Goal: Task Accomplishment & Management: Manage account settings

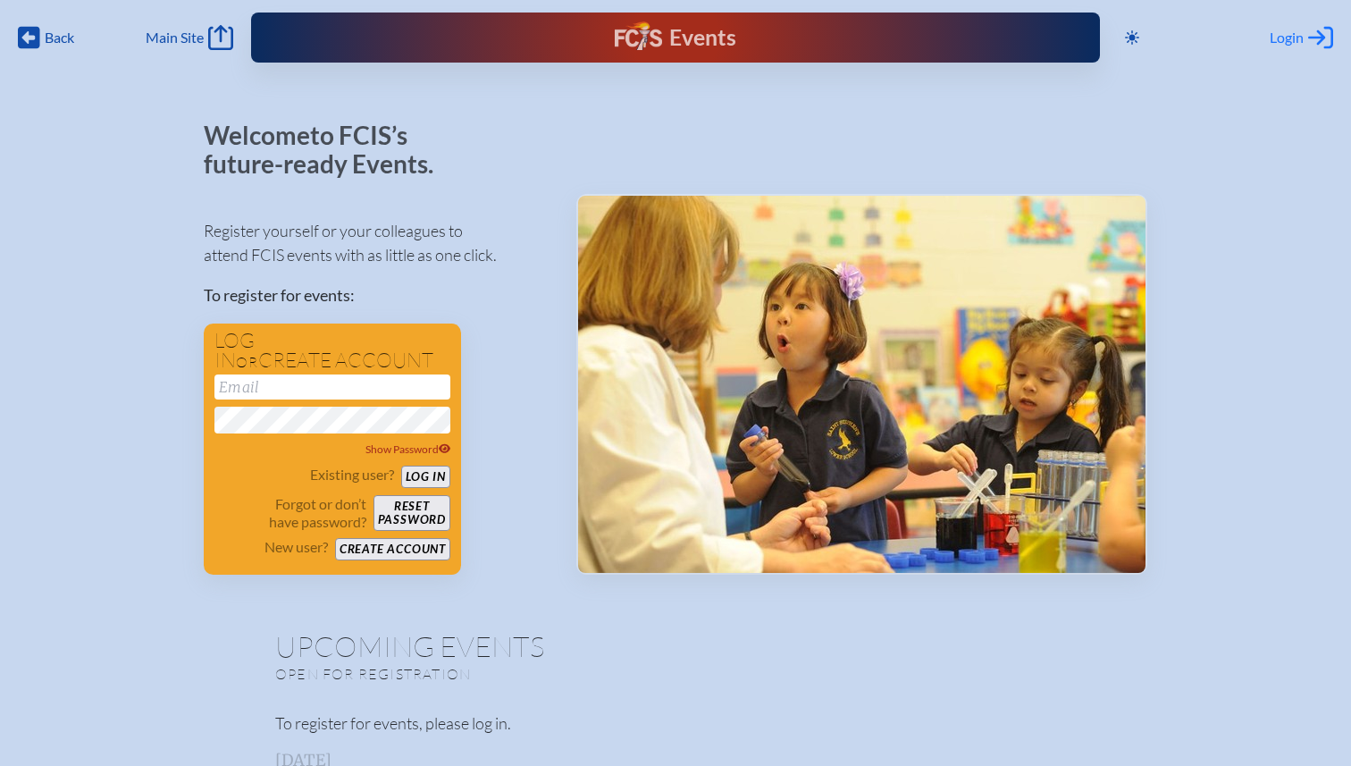
type input "[EMAIL_ADDRESS][DOMAIN_NAME]"
click at [1309, 46] on icon "Log in or Create Account" at bounding box center [1321, 37] width 25 height 25
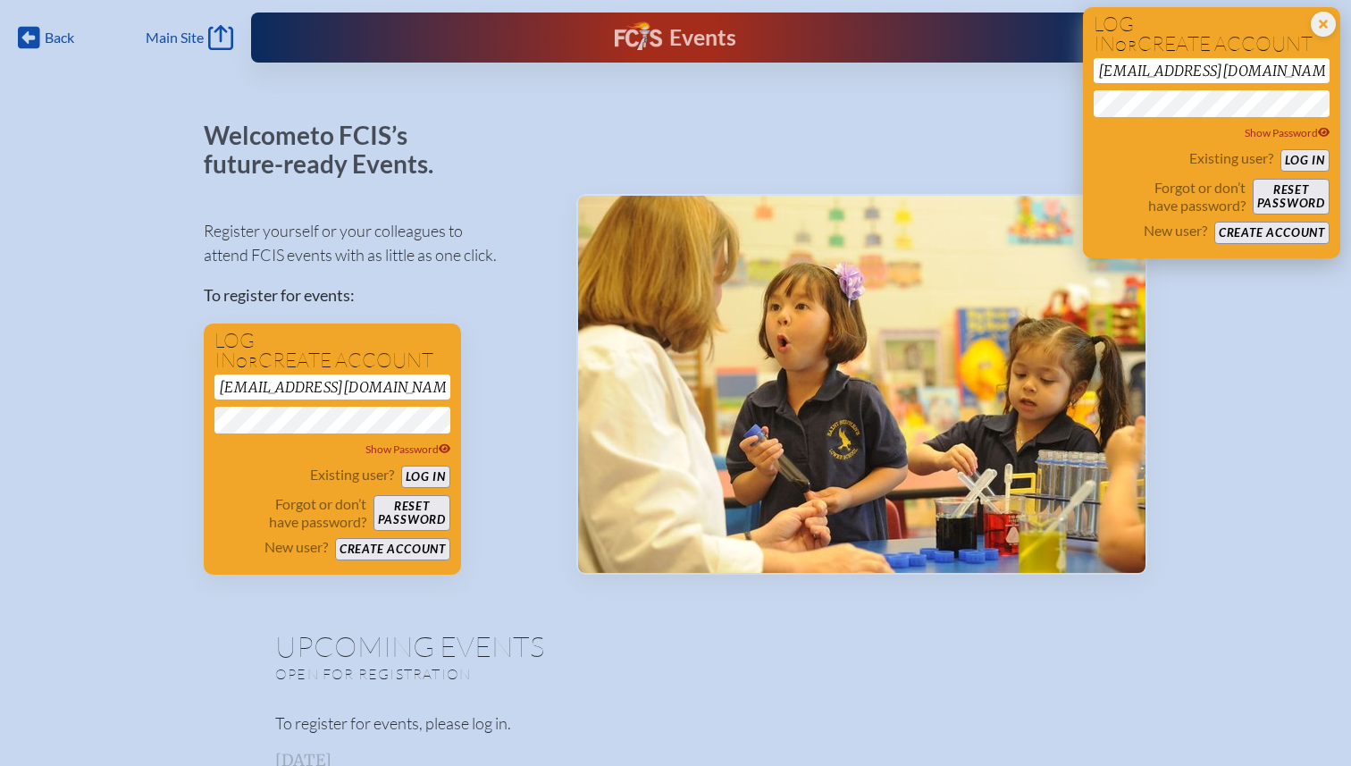
click at [1317, 159] on button "Log in" at bounding box center [1305, 160] width 49 height 22
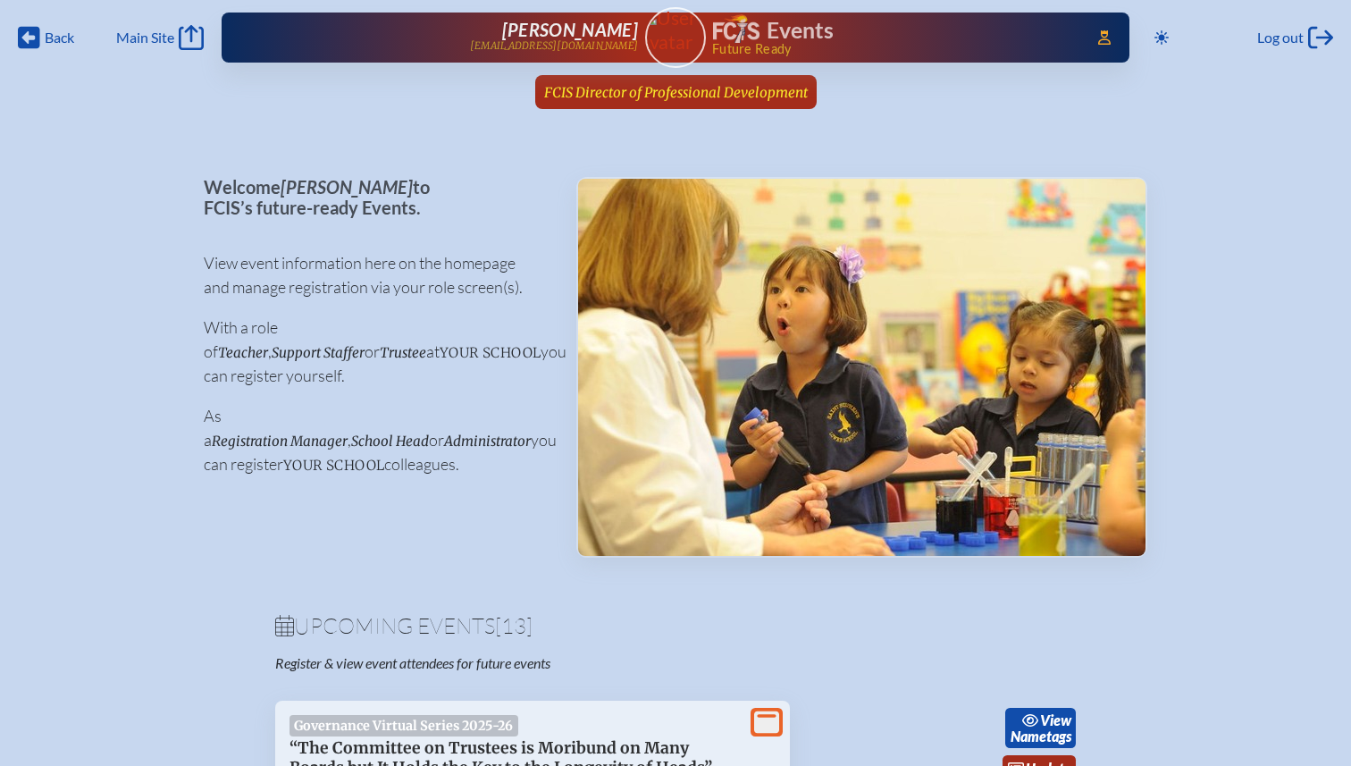
click at [690, 91] on span "FCIS Director of Professional Development" at bounding box center [676, 92] width 264 height 17
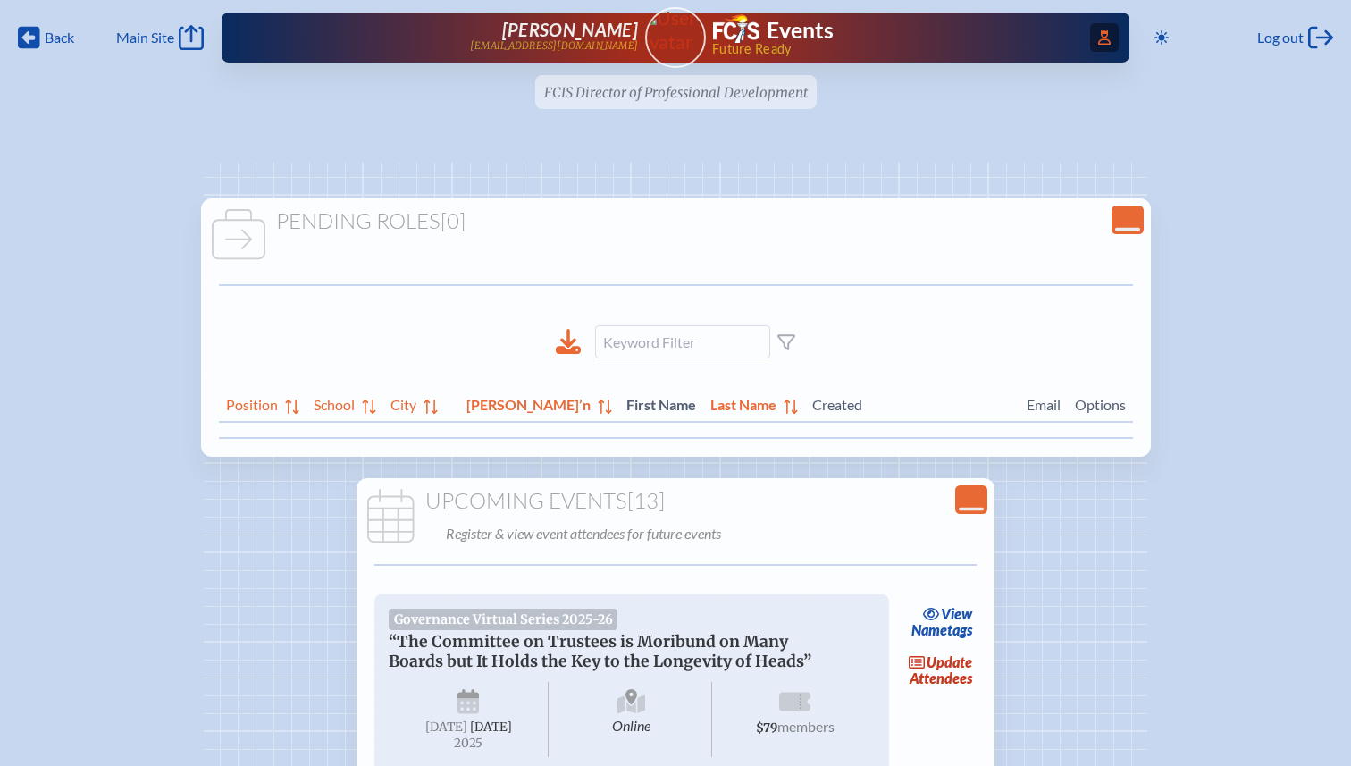
click at [1098, 44] on icon at bounding box center [1104, 37] width 13 height 14
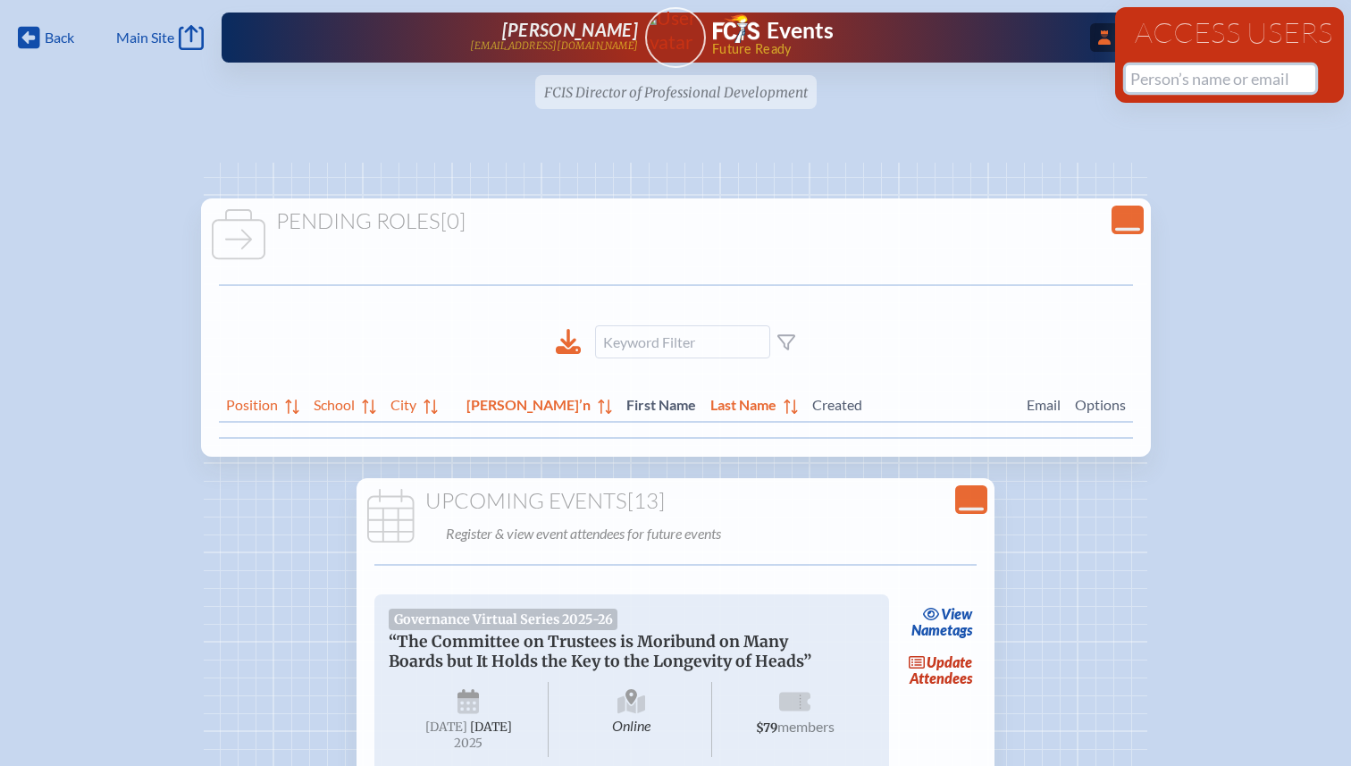
click at [1146, 83] on input "text" at bounding box center [1220, 78] width 189 height 27
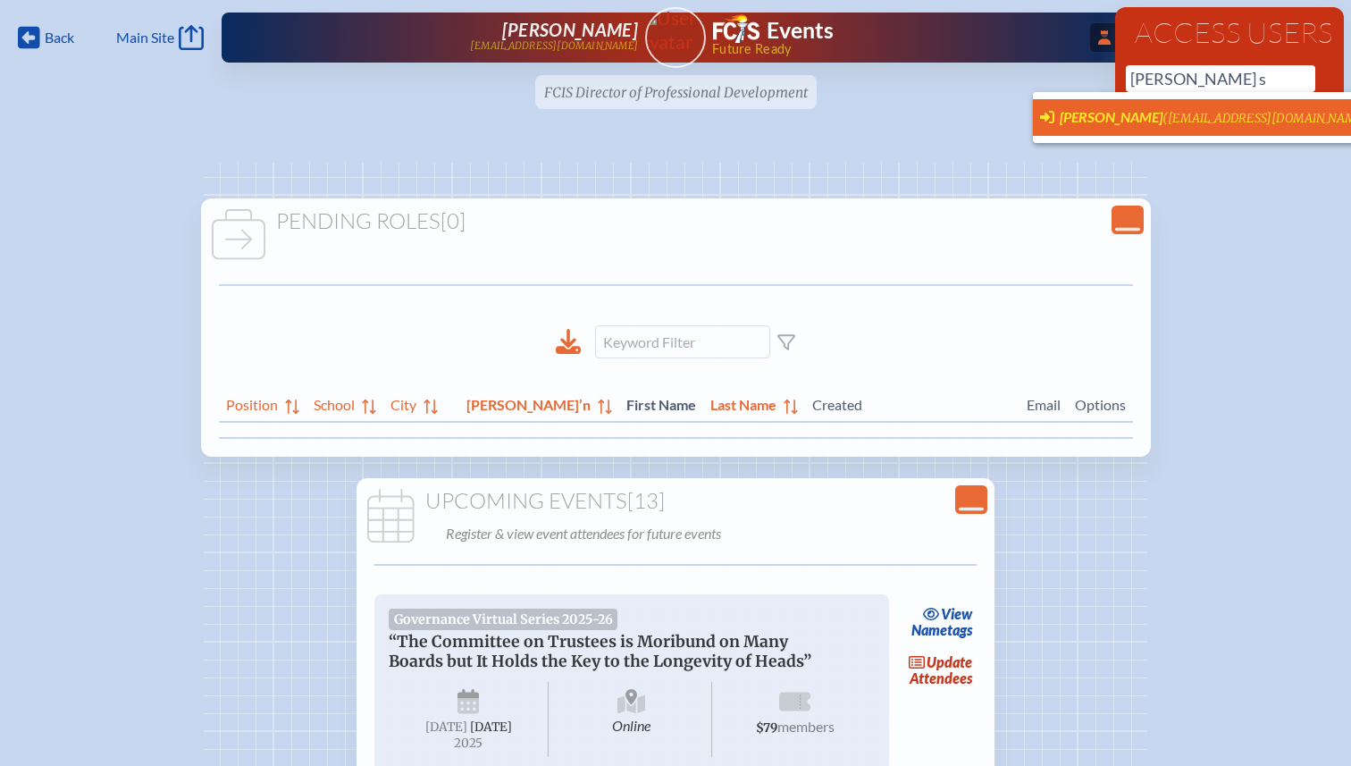
click at [1163, 111] on span "(csawyer@lhps.org)" at bounding box center [1268, 118] width 211 height 15
type input "[EMAIL_ADDRESS][DOMAIN_NAME]"
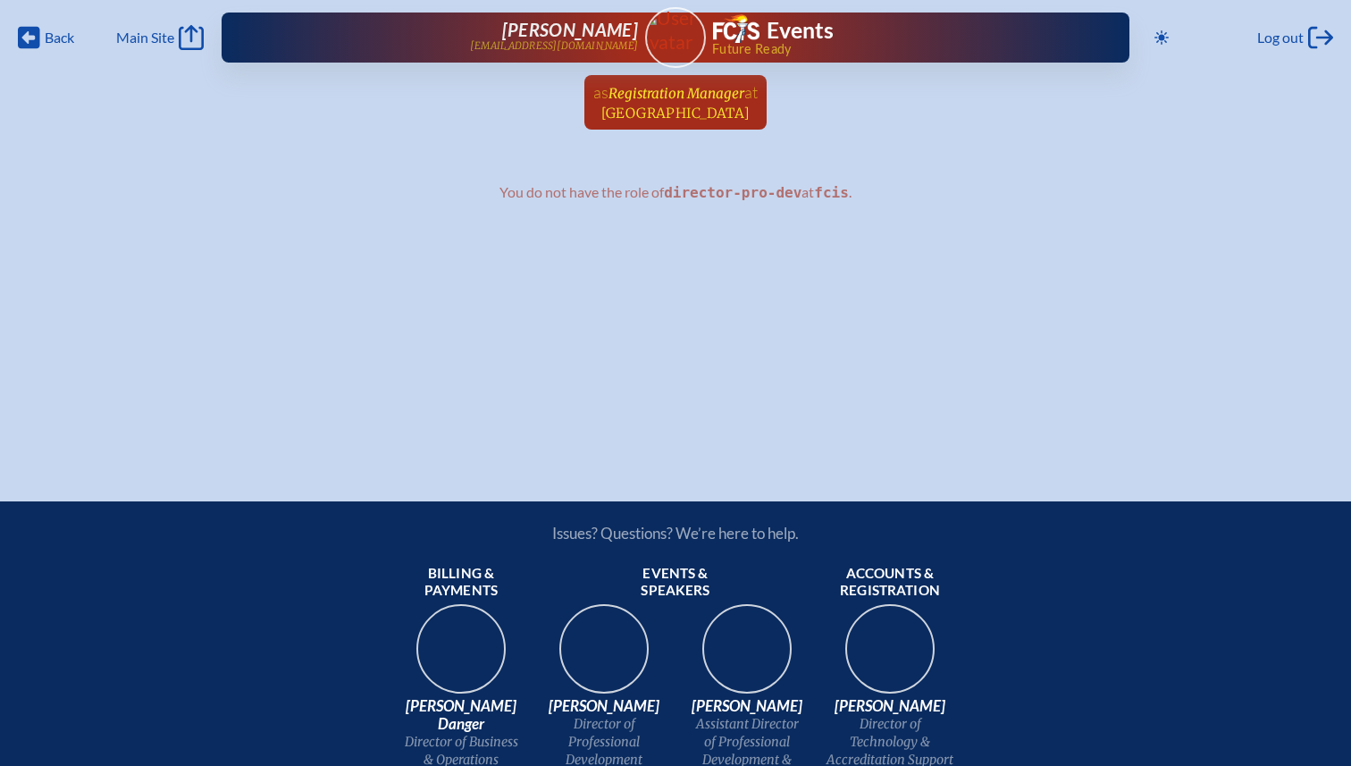
click at [659, 95] on span "Registration Manager" at bounding box center [677, 93] width 136 height 17
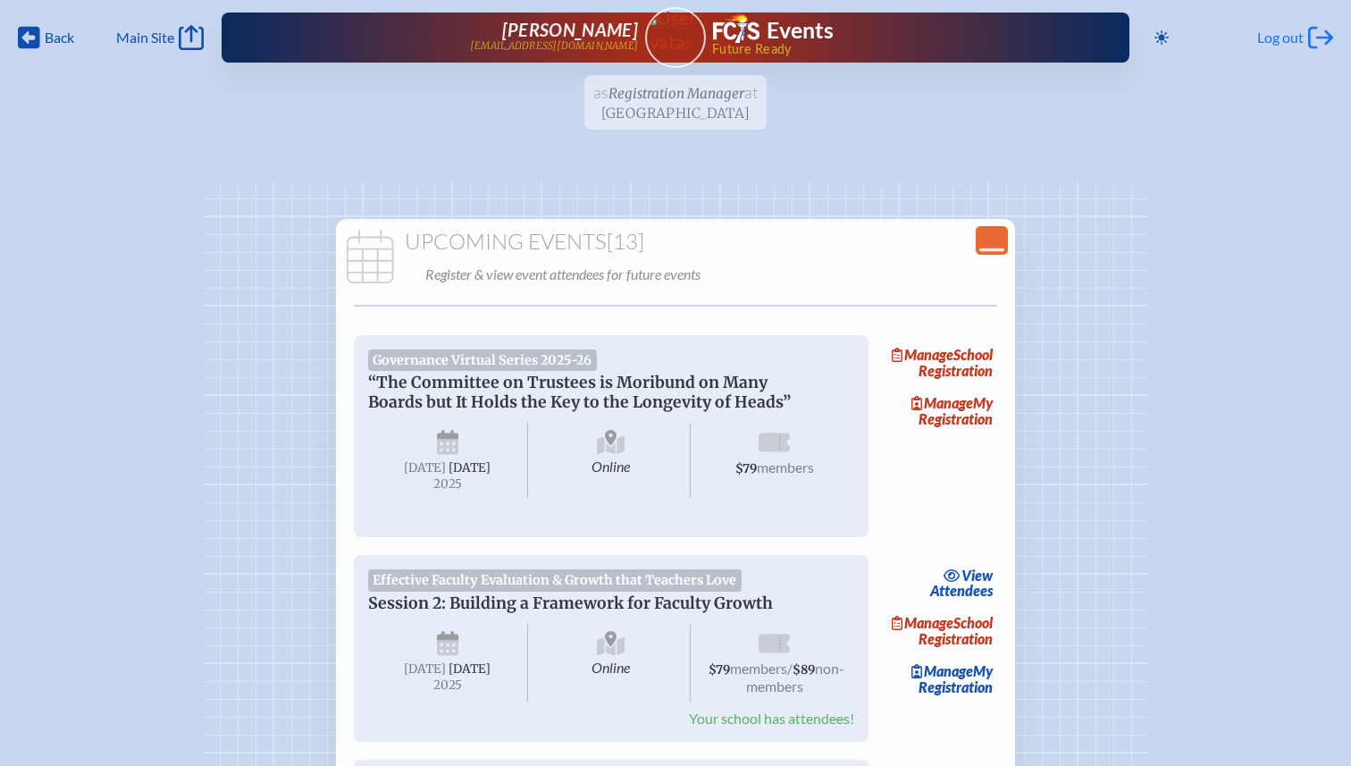
click at [1289, 35] on span "Log out" at bounding box center [1281, 38] width 46 height 18
